Goal: Information Seeking & Learning: Find specific fact

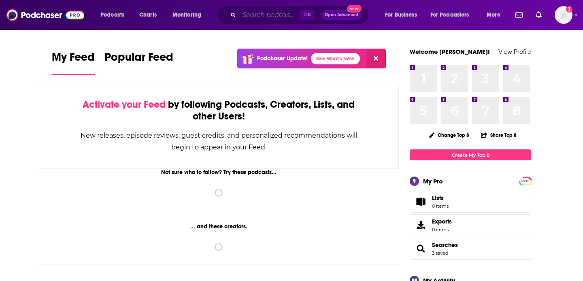
click at [290, 15] on input "Search podcasts, credits, & more..." at bounding box center [269, 15] width 60 height 13
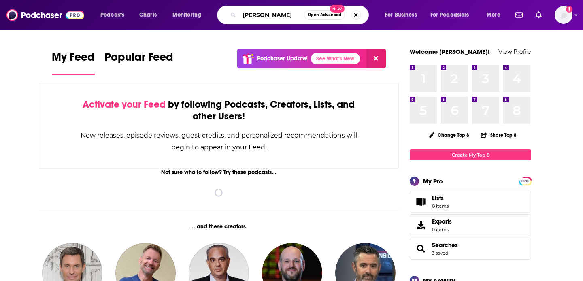
type input "[PERSON_NAME]"
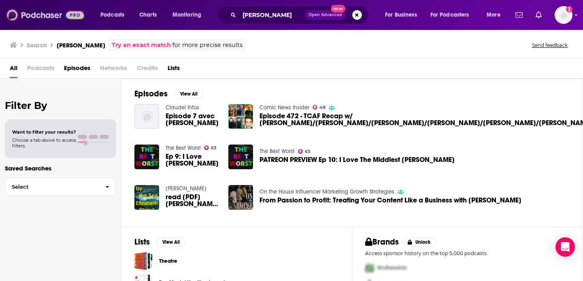
click at [26, 14] on img at bounding box center [45, 14] width 78 height 15
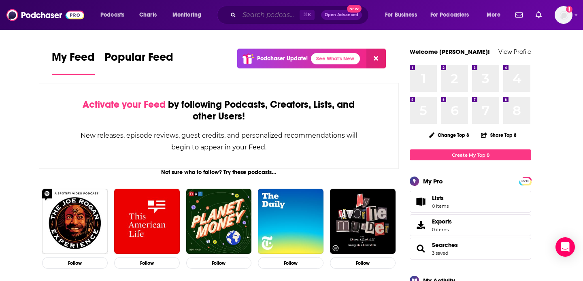
click at [271, 18] on input "Search podcasts, credits, & more..." at bounding box center [269, 15] width 60 height 13
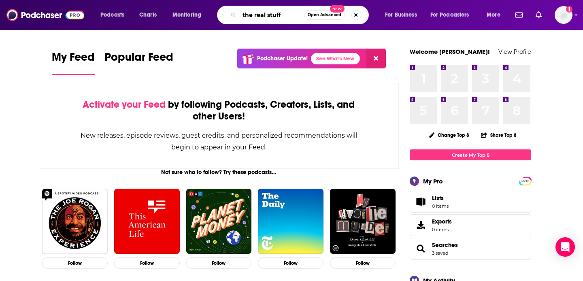
type input "the real stuff"
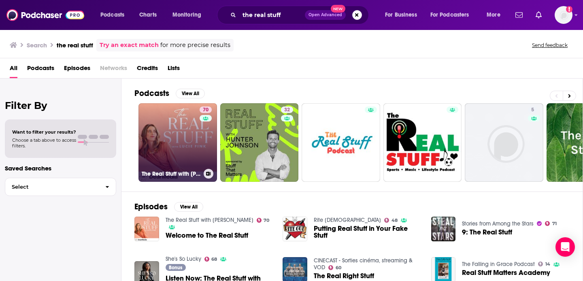
click at [164, 137] on link "70 The Real Stuff with [PERSON_NAME]" at bounding box center [178, 142] width 79 height 79
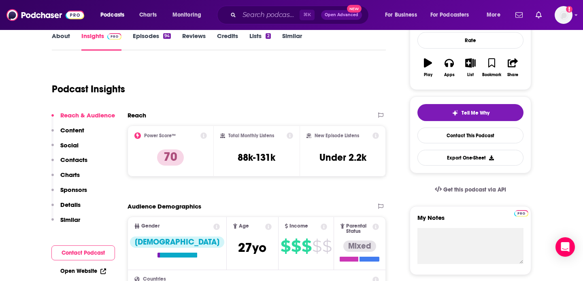
scroll to position [121, 0]
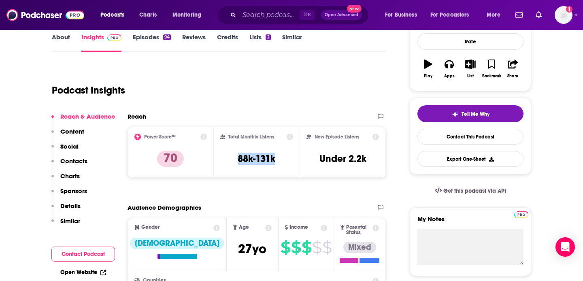
drag, startPoint x: 250, startPoint y: 158, endPoint x: 276, endPoint y: 158, distance: 26.3
click at [276, 158] on div "Total Monthly Listens 88k-131k" at bounding box center [256, 152] width 73 height 37
copy h3 "88k-131k"
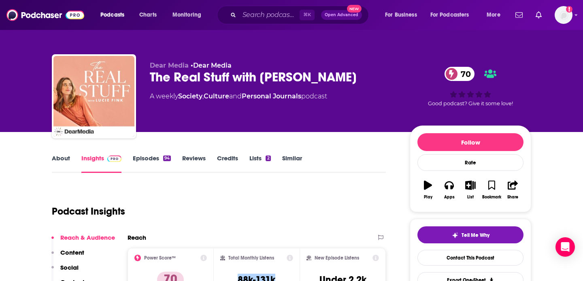
scroll to position [0, 0]
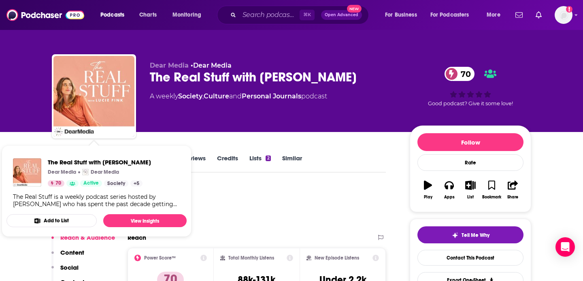
click at [344, 207] on div "Podcast Insights" at bounding box center [216, 206] width 328 height 41
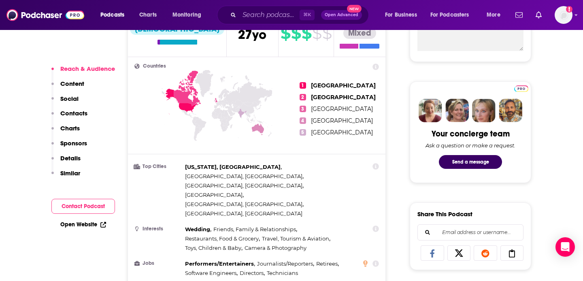
scroll to position [338, 0]
